Goal: Book appointment/travel/reservation

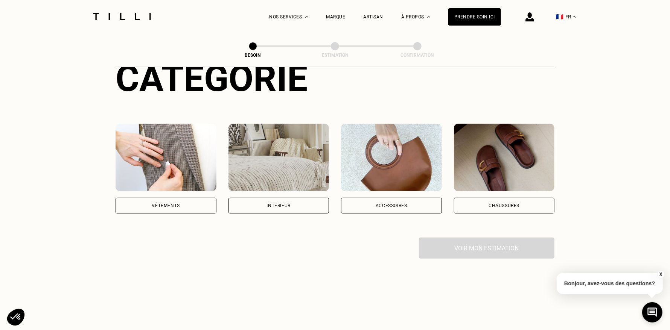
scroll to position [113, 0]
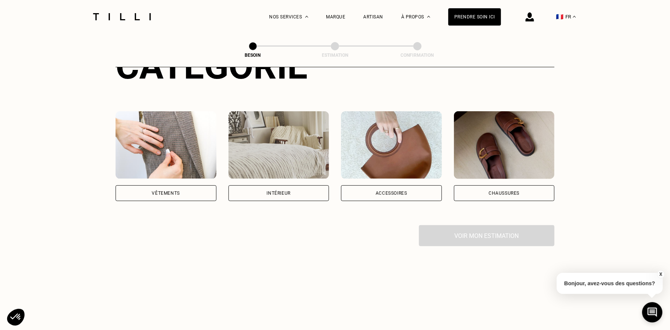
click at [158, 189] on div "Vêtements" at bounding box center [166, 193] width 101 height 16
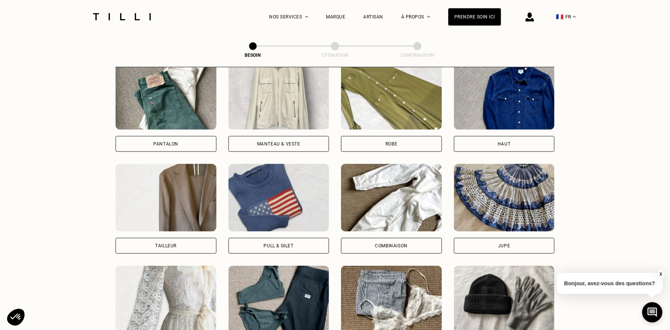
scroll to position [349, 0]
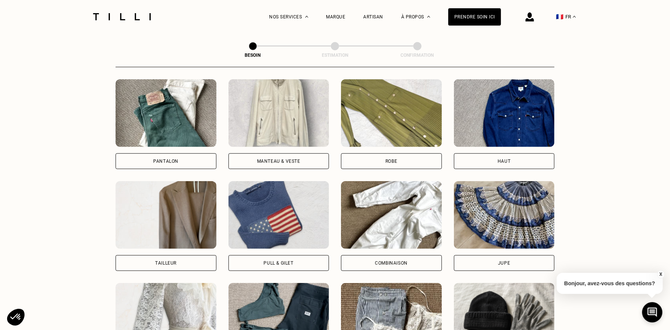
click at [280, 255] on div "Pull & gilet" at bounding box center [278, 263] width 101 height 16
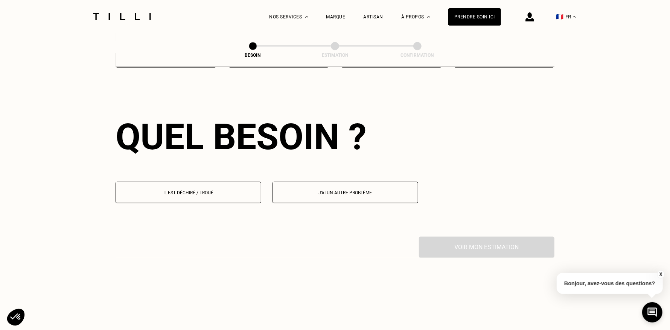
scroll to position [655, 0]
click at [233, 190] on p "Il est déchiré / troué" at bounding box center [188, 192] width 137 height 5
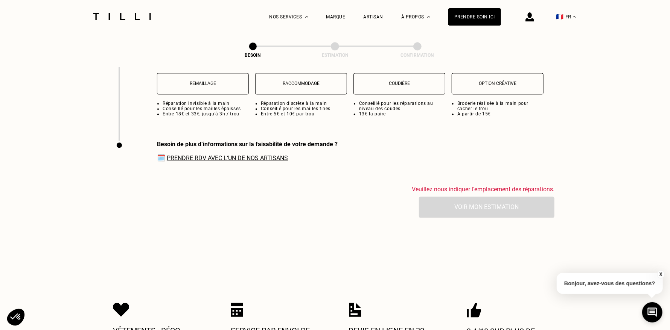
scroll to position [1094, 0]
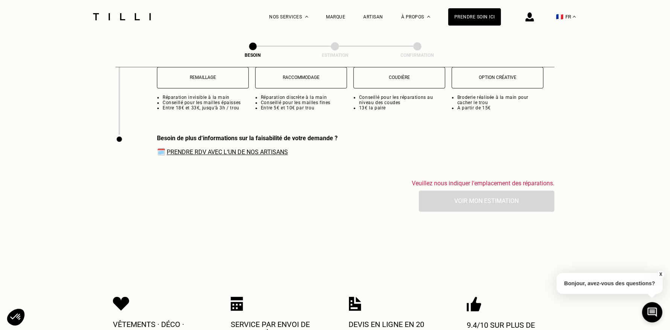
click at [247, 149] on link "Prendre RDV avec l‘un de nos artisans" at bounding box center [227, 152] width 121 height 7
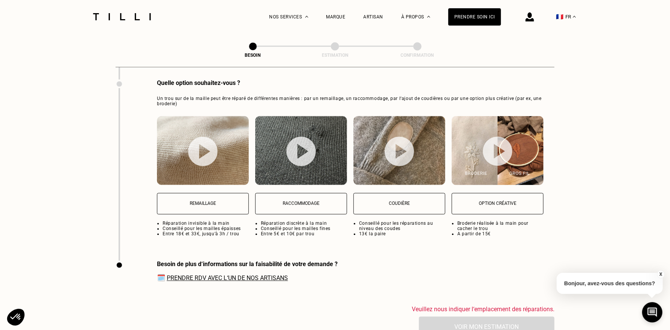
scroll to position [981, 0]
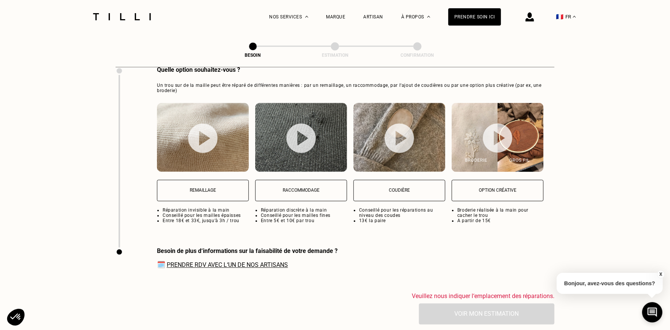
click at [386, 188] on p "Coudière" at bounding box center [399, 190] width 84 height 5
select select "FR"
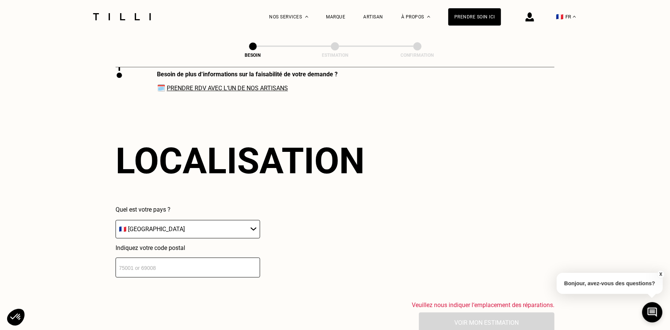
scroll to position [1176, 0]
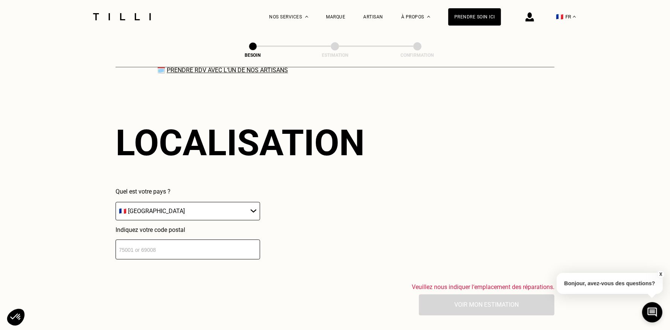
click at [140, 206] on select "🇩🇪 [GEOGRAPHIC_DATA] 🇦🇹 [GEOGRAPHIC_DATA] 🇧🇪 [GEOGRAPHIC_DATA] 🇧🇬 Bulgarie 🇨🇾 C…" at bounding box center [188, 211] width 144 height 18
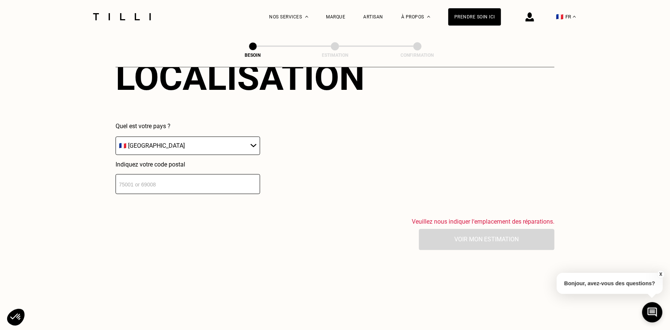
scroll to position [1251, 0]
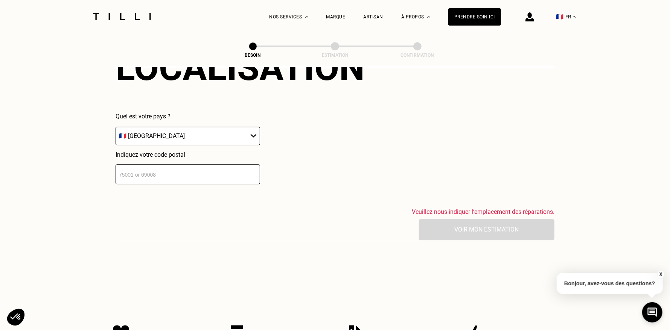
click at [146, 170] on input "number" at bounding box center [188, 174] width 144 height 20
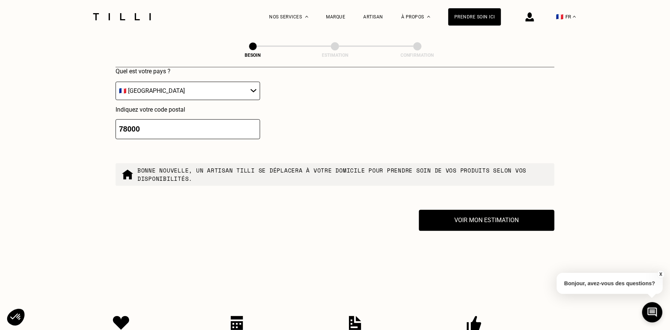
scroll to position [1204, 0]
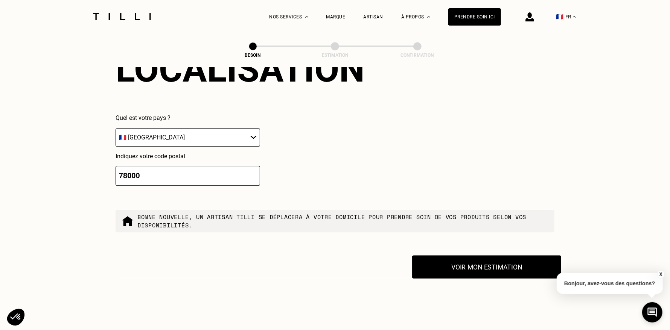
type input "78000"
click at [452, 258] on button "Voir mon estimation" at bounding box center [486, 266] width 149 height 23
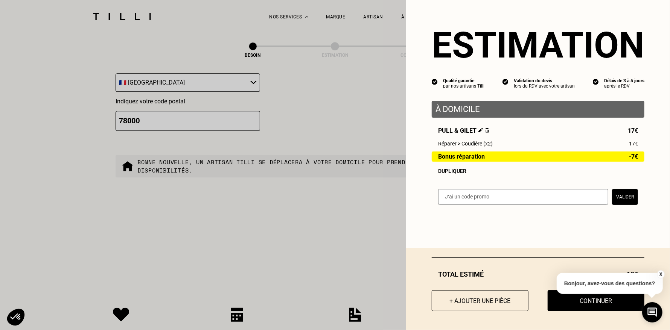
scroll to position [1242, 0]
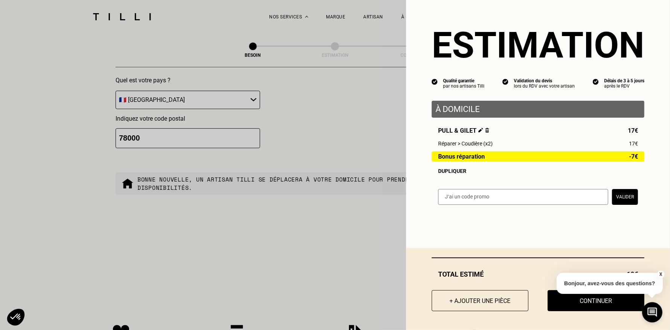
click at [661, 275] on button "X" at bounding box center [661, 275] width 8 height 8
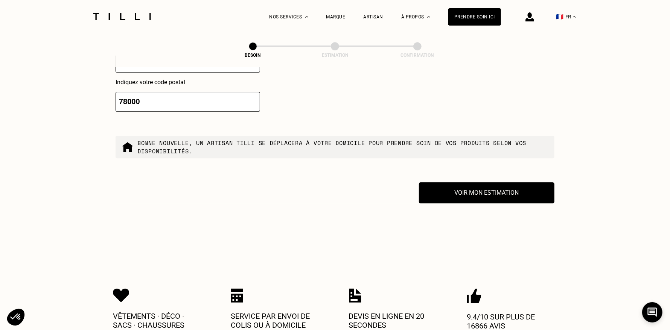
scroll to position [1279, 0]
click at [470, 197] on button "Voir mon estimation" at bounding box center [486, 192] width 135 height 21
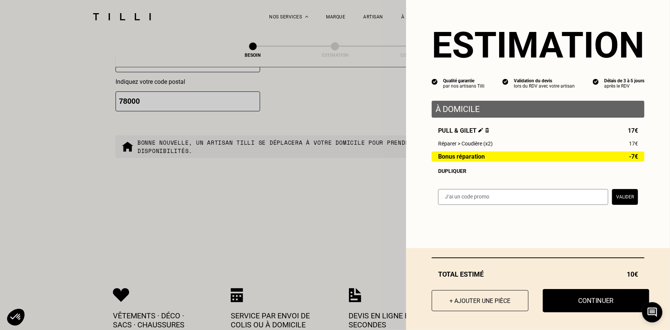
click at [573, 296] on button "Continuer" at bounding box center [596, 300] width 106 height 23
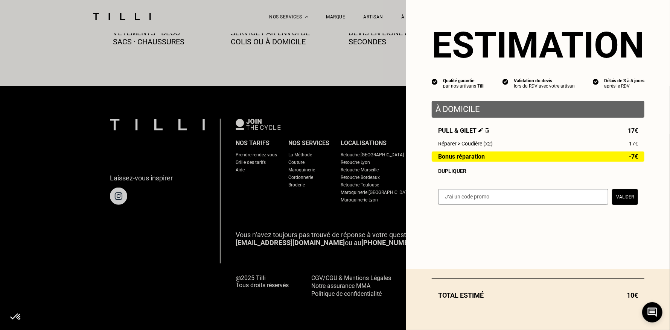
scroll to position [430, 0]
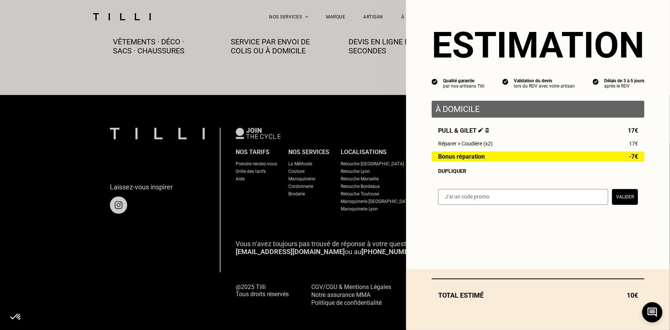
select select "FR"
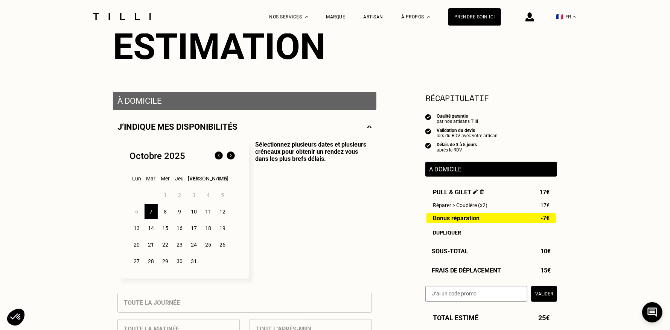
scroll to position [150, 0]
